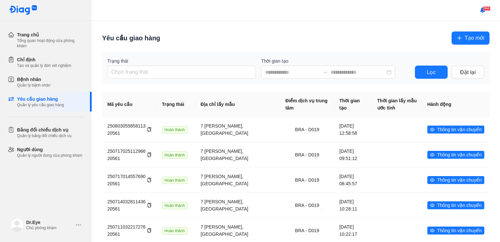
click at [465, 38] on span "Tạo mới" at bounding box center [475, 38] width 20 height 8
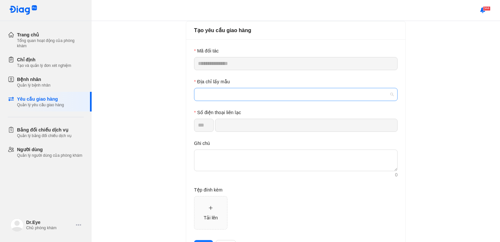
click at [229, 96] on span at bounding box center [296, 94] width 196 height 12
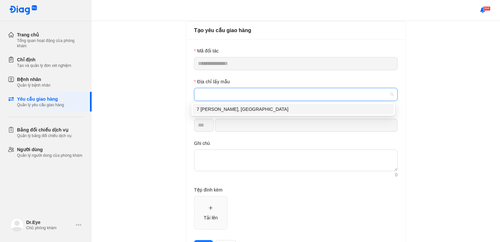
click at [228, 107] on div "7 [PERSON_NAME], [GEOGRAPHIC_DATA]" at bounding box center [293, 108] width 193 height 7
type input "*********"
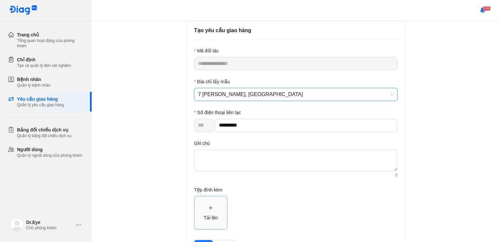
scroll to position [28, 0]
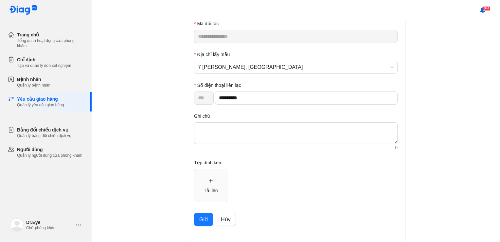
click at [200, 220] on span "Gửi" at bounding box center [203, 219] width 9 height 8
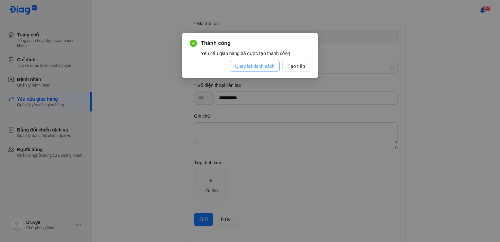
click at [260, 69] on span "Quay lại danh sách" at bounding box center [255, 66] width 40 height 7
